Goal: Task Accomplishment & Management: Manage account settings

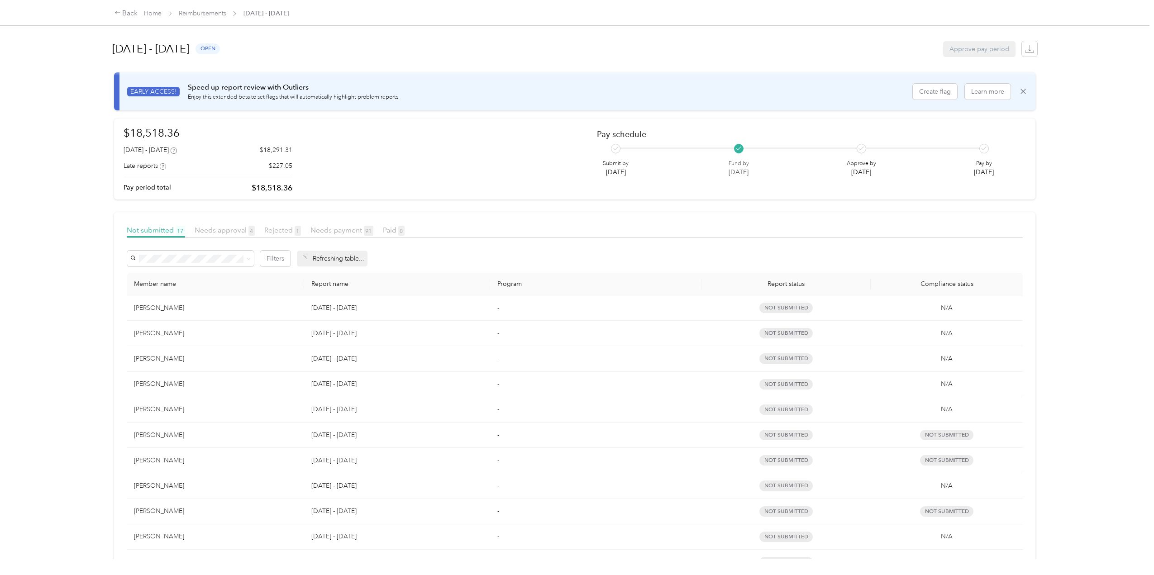
scroll to position [217, 0]
click at [197, 12] on link "Reimbursements" at bounding box center [203, 14] width 48 height 8
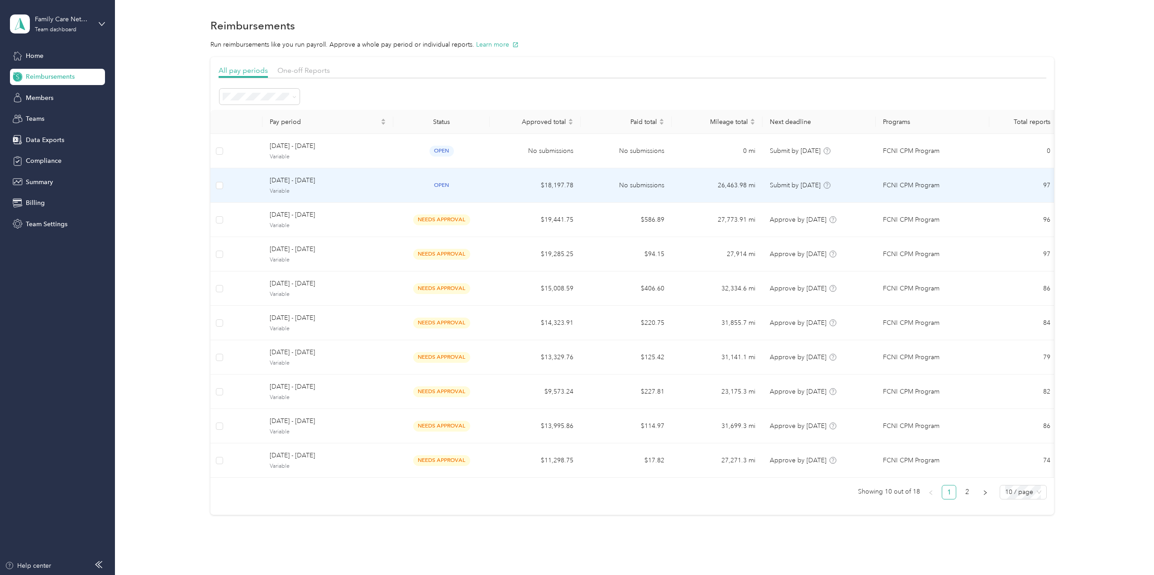
click at [276, 179] on span "[DATE] - [DATE]" at bounding box center [328, 181] width 116 height 10
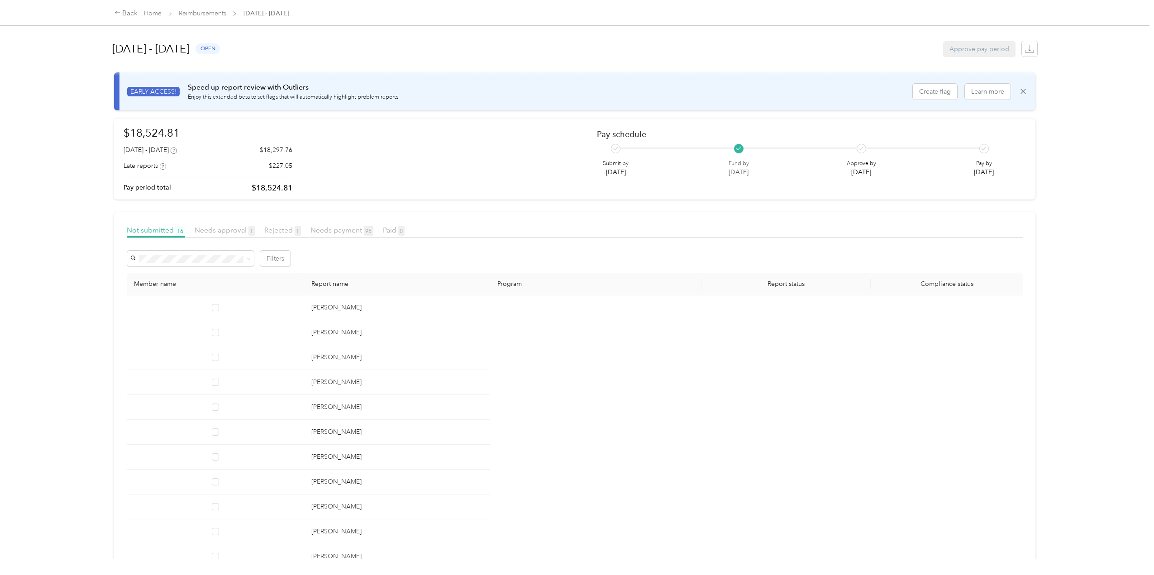
click at [215, 230] on span "Needs approval 1" at bounding box center [225, 230] width 60 height 9
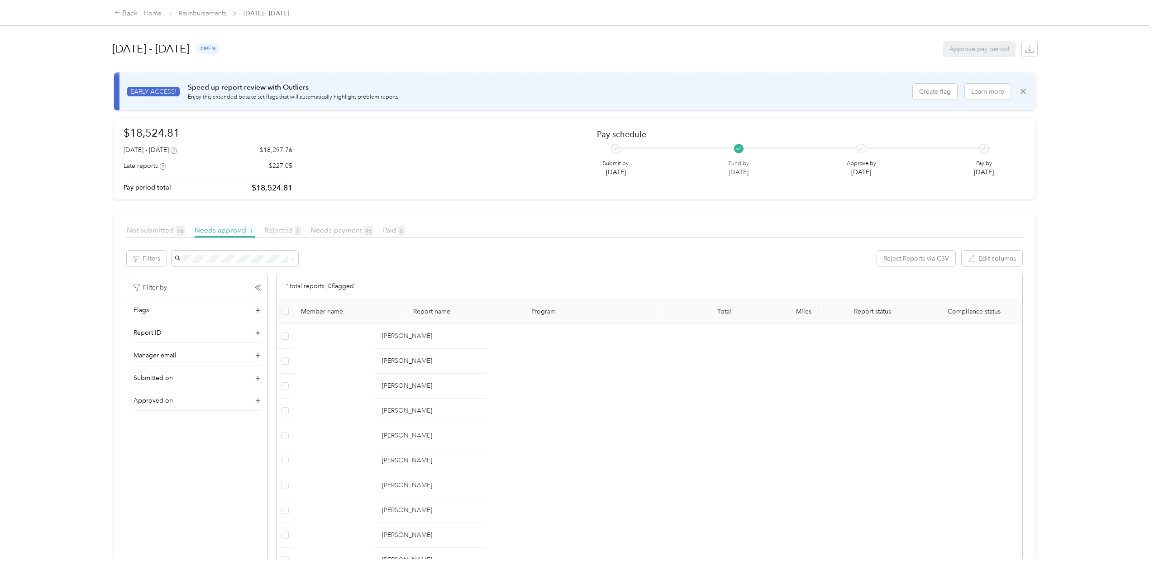
click at [276, 229] on span "Rejected 1" at bounding box center [282, 230] width 37 height 9
